Goal: Navigation & Orientation: Find specific page/section

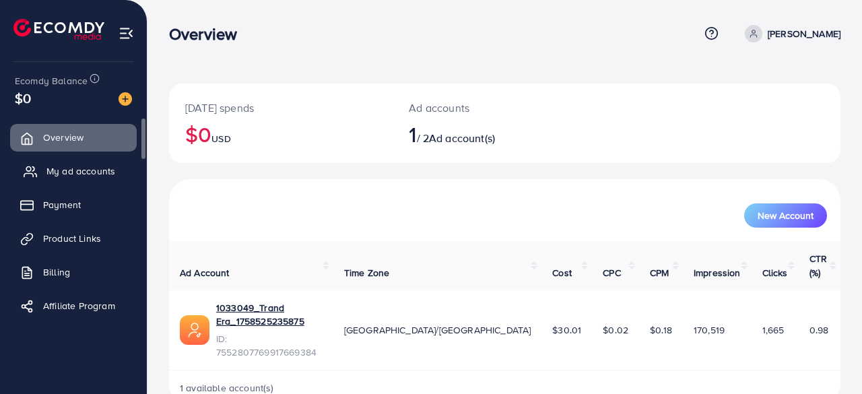
click at [68, 166] on span "My ad accounts" at bounding box center [80, 170] width 69 height 13
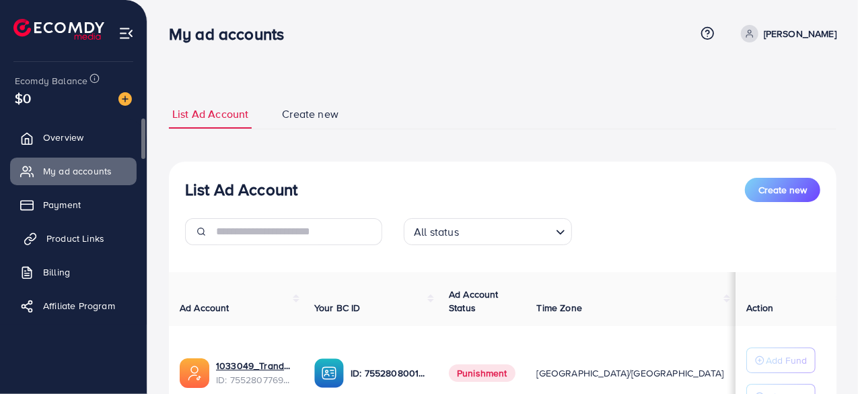
drag, startPoint x: 54, startPoint y: 241, endPoint x: 70, endPoint y: 247, distance: 17.3
click at [55, 241] on span "Product Links" at bounding box center [75, 238] width 58 height 13
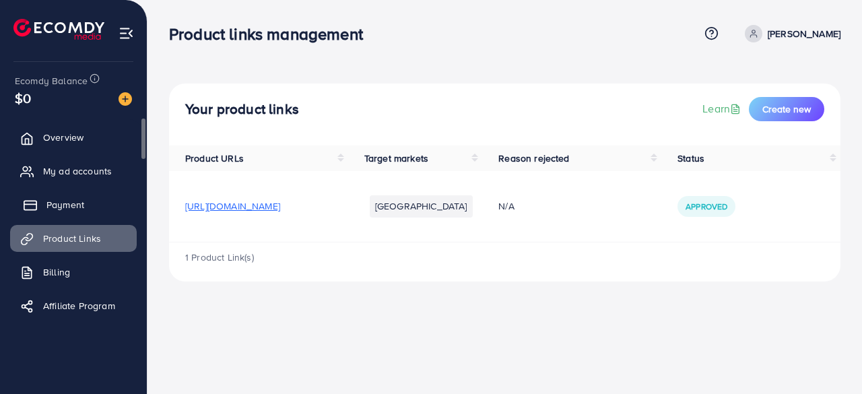
click at [51, 204] on span "Payment" at bounding box center [65, 204] width 38 height 13
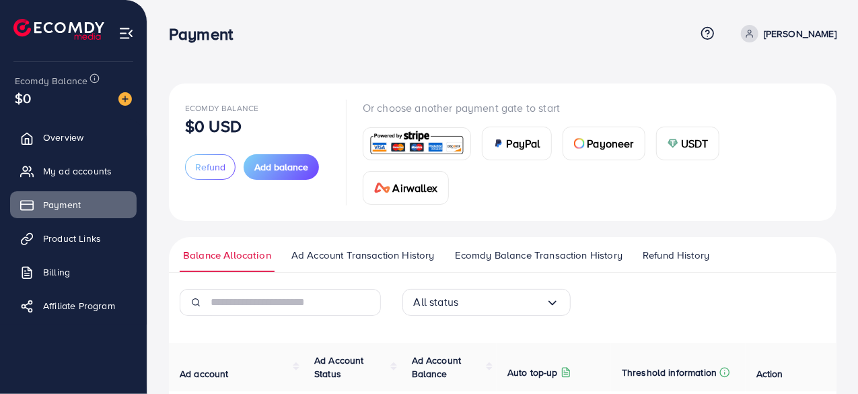
click at [656, 255] on span "Refund History" at bounding box center [676, 255] width 67 height 15
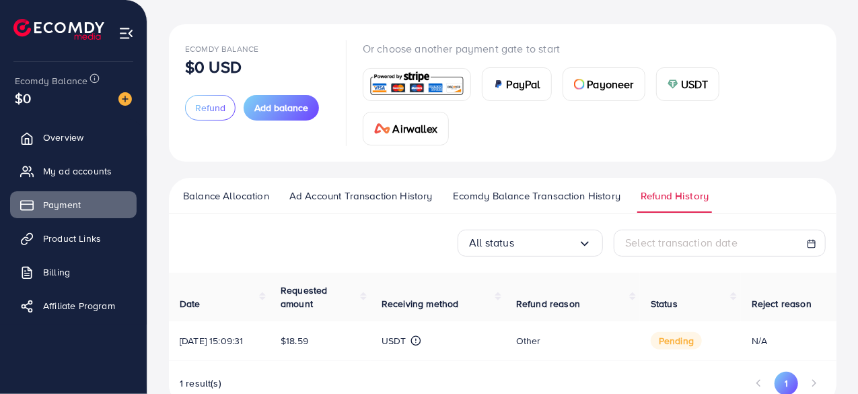
scroll to position [104, 0]
